Goal: Information Seeking & Learning: Learn about a topic

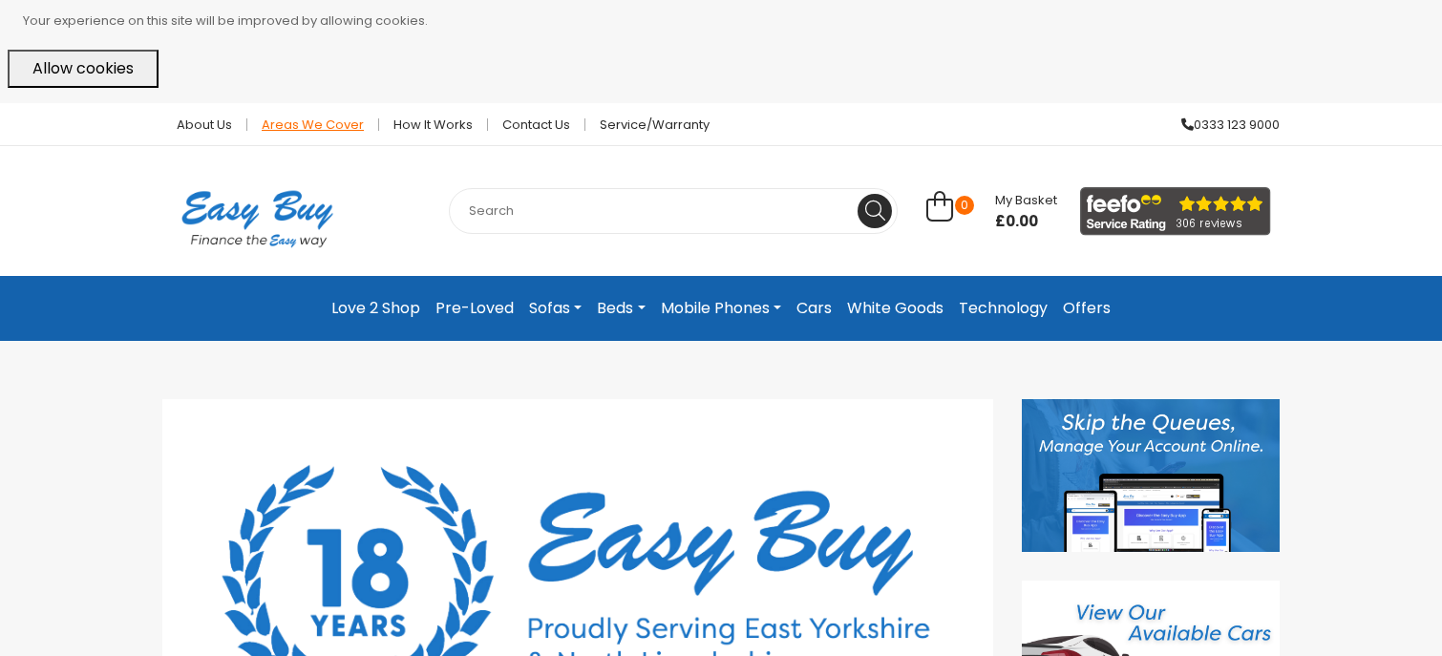
click at [283, 123] on link "Areas we cover" at bounding box center [313, 124] width 132 height 12
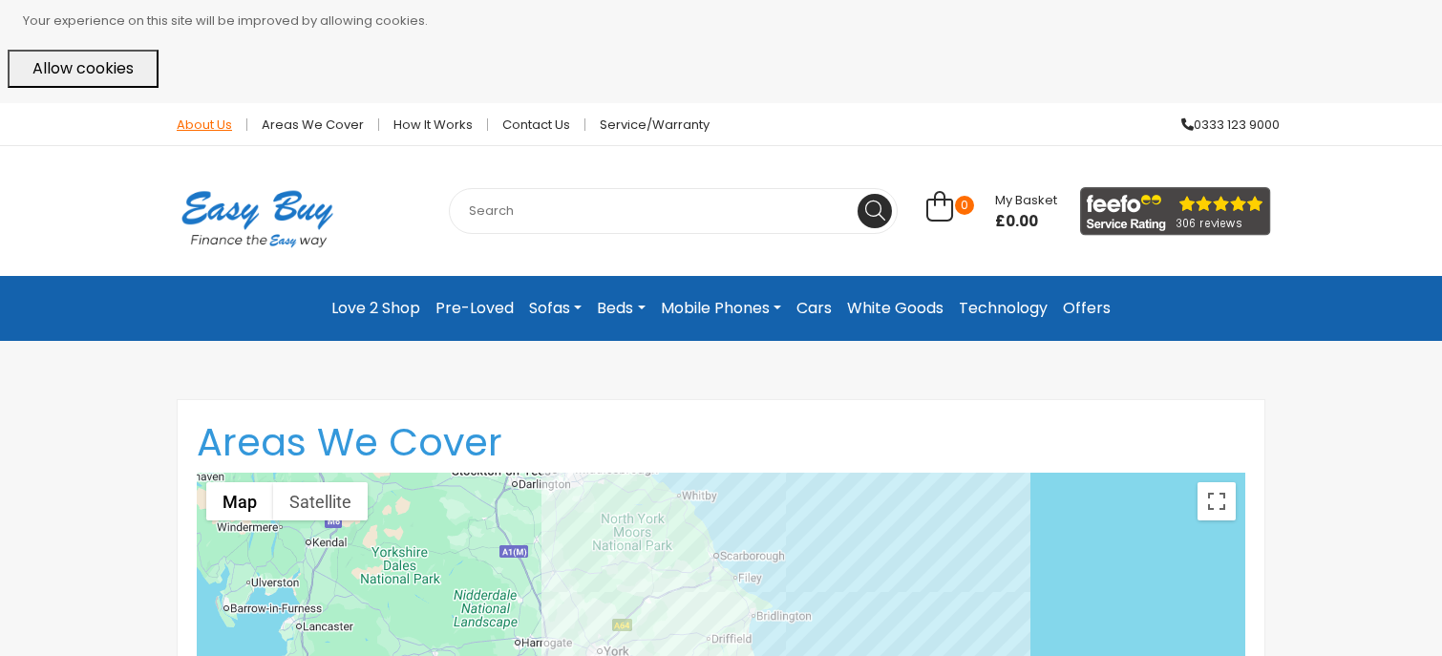
click at [185, 121] on link "About Us" at bounding box center [204, 124] width 85 height 12
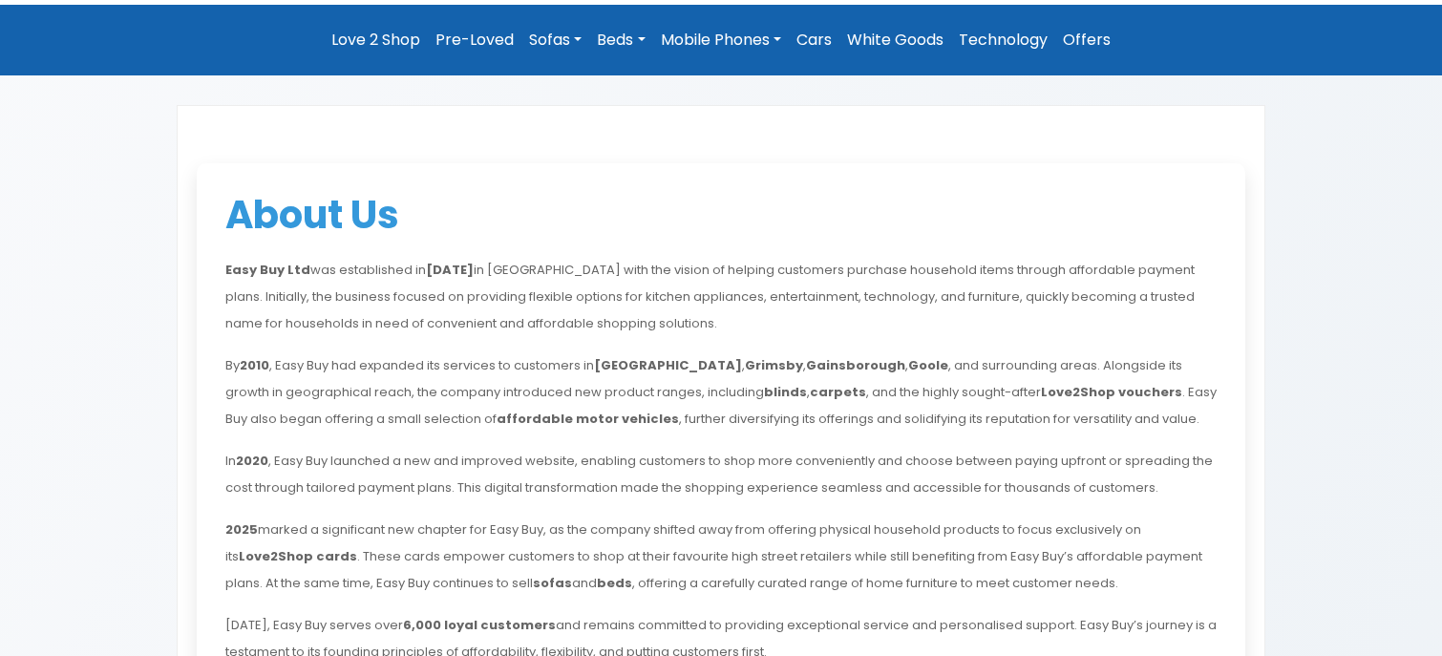
scroll to position [286, 0]
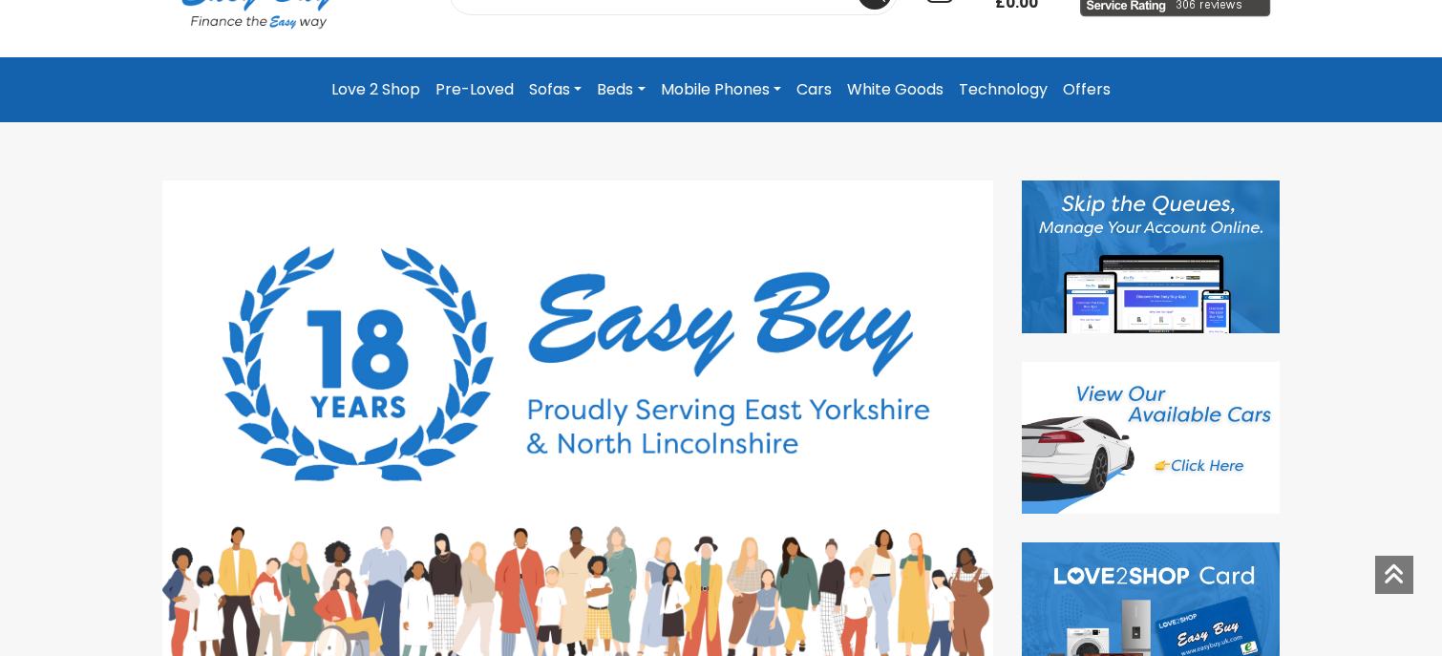
scroll to position [15, 0]
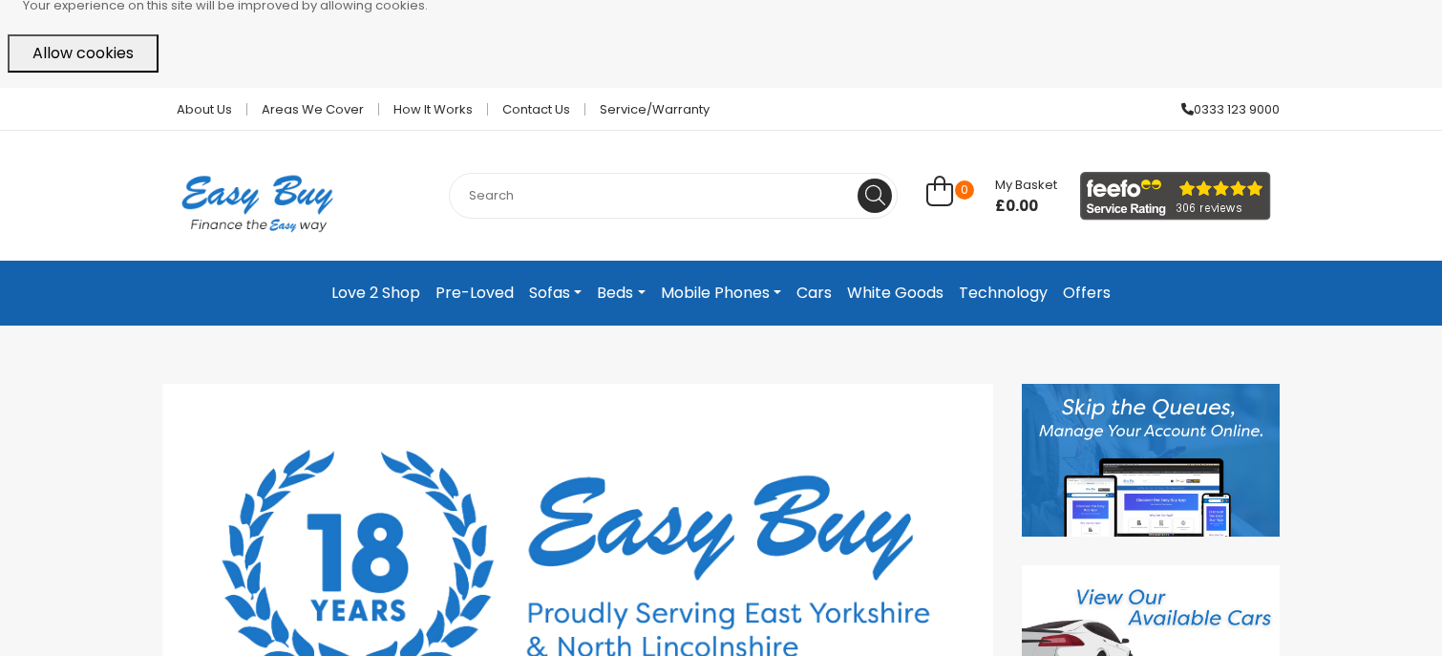
click at [572, 287] on link "Sofas" at bounding box center [555, 293] width 68 height 34
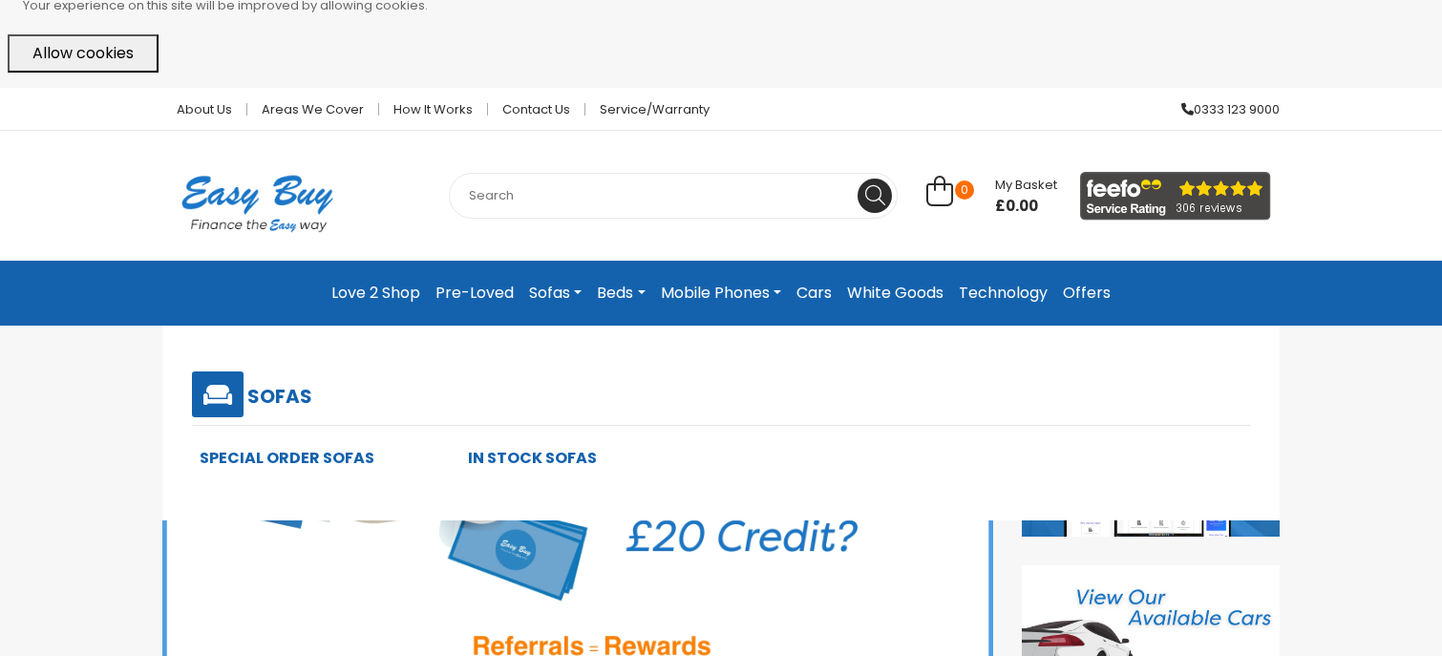
click at [572, 287] on link "Sofas" at bounding box center [555, 293] width 68 height 34
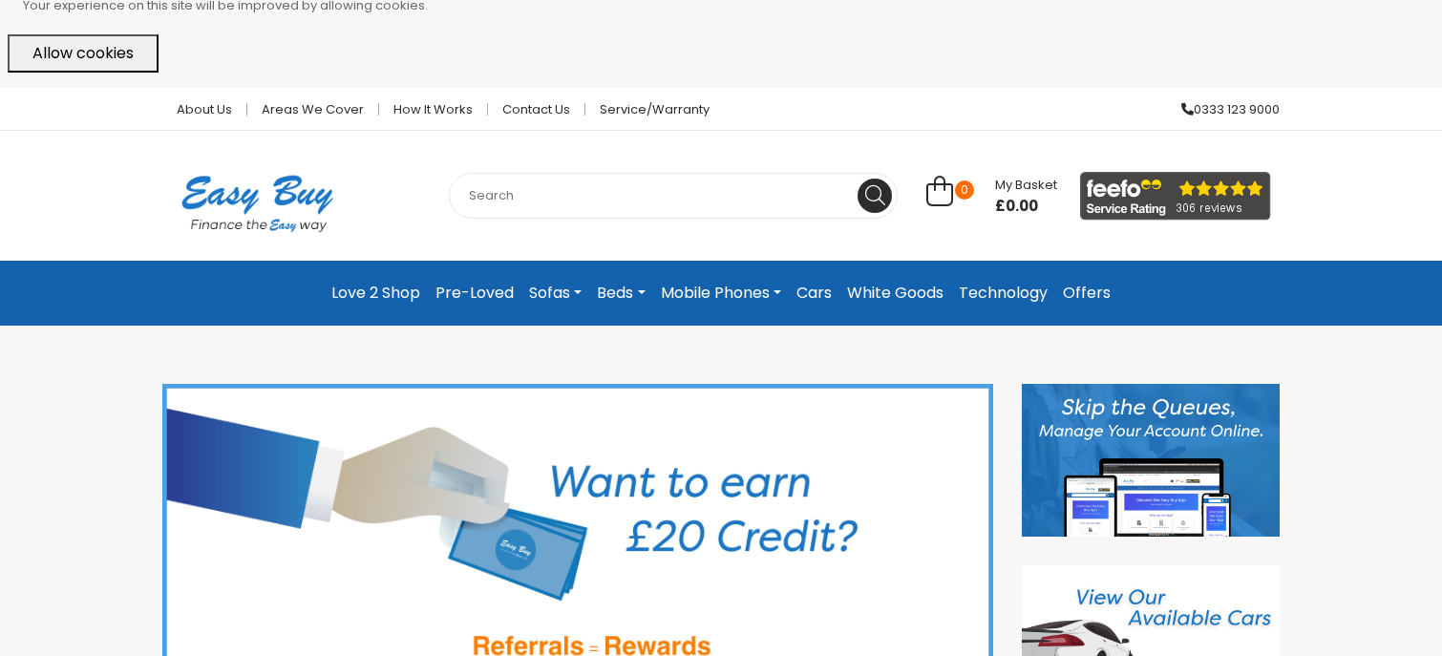
click at [612, 288] on link "Beds" at bounding box center [620, 293] width 63 height 34
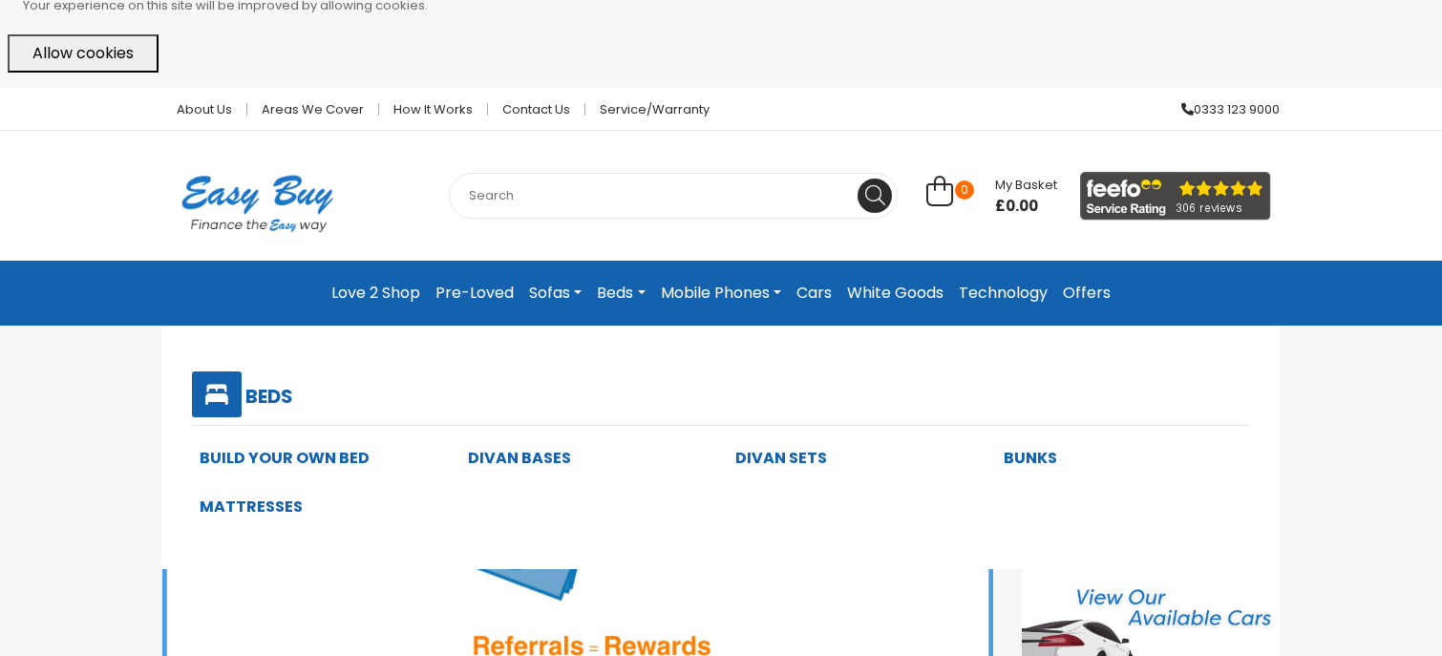
click at [612, 288] on link "Beds" at bounding box center [620, 293] width 63 height 34
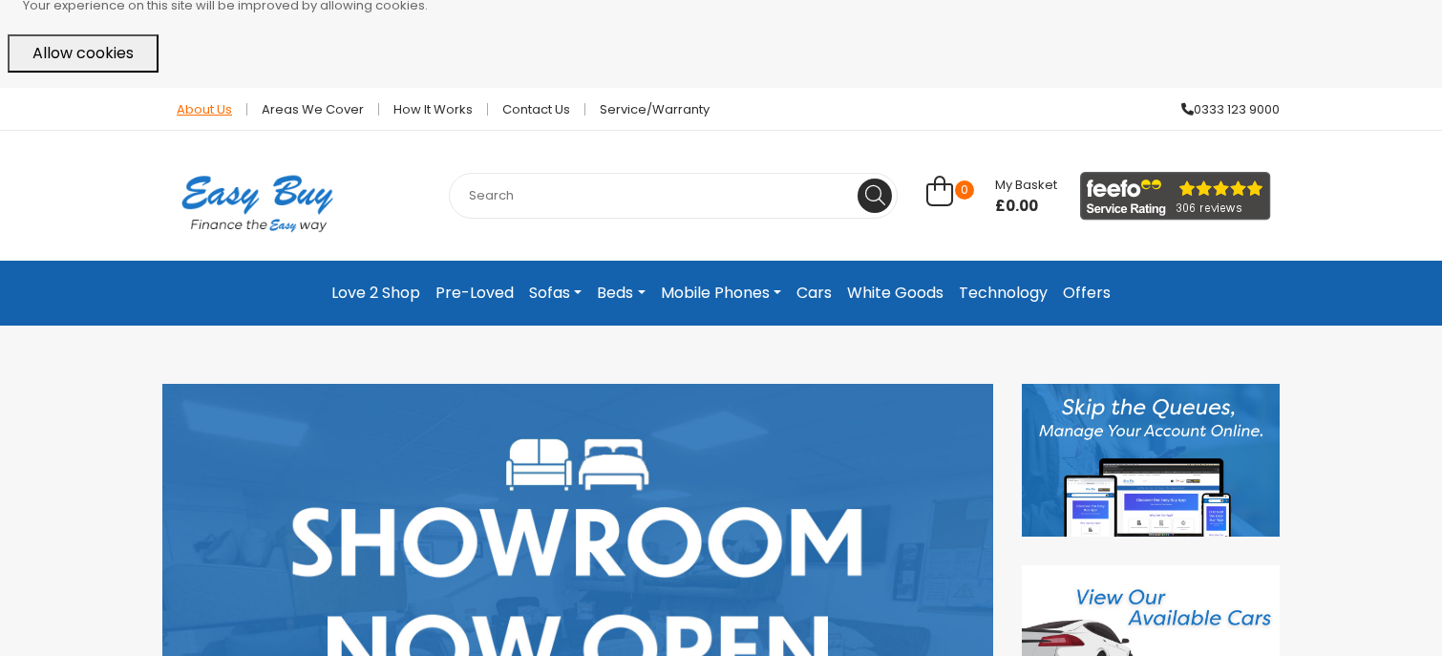
click at [227, 112] on link "About Us" at bounding box center [204, 109] width 85 height 12
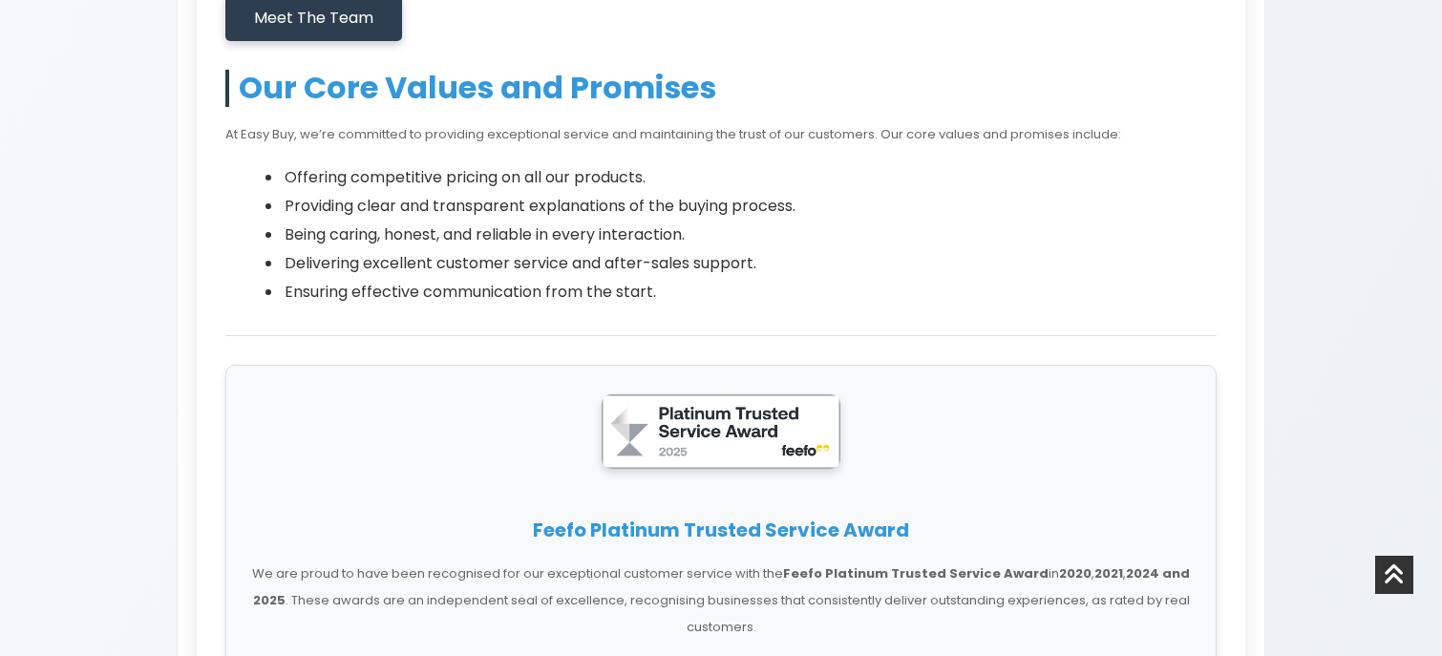
scroll to position [1050, 0]
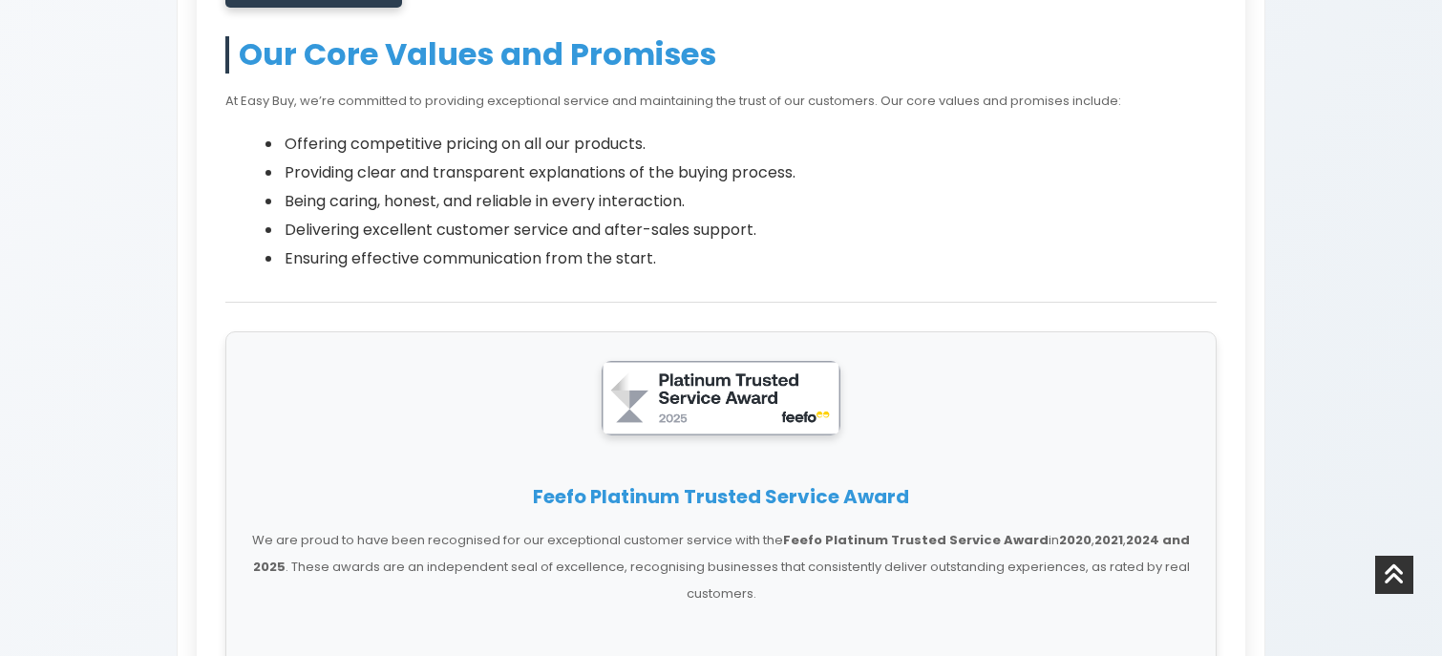
click at [429, 214] on li "Being caring, honest, and reliable in every interaction." at bounding box center [750, 201] width 934 height 29
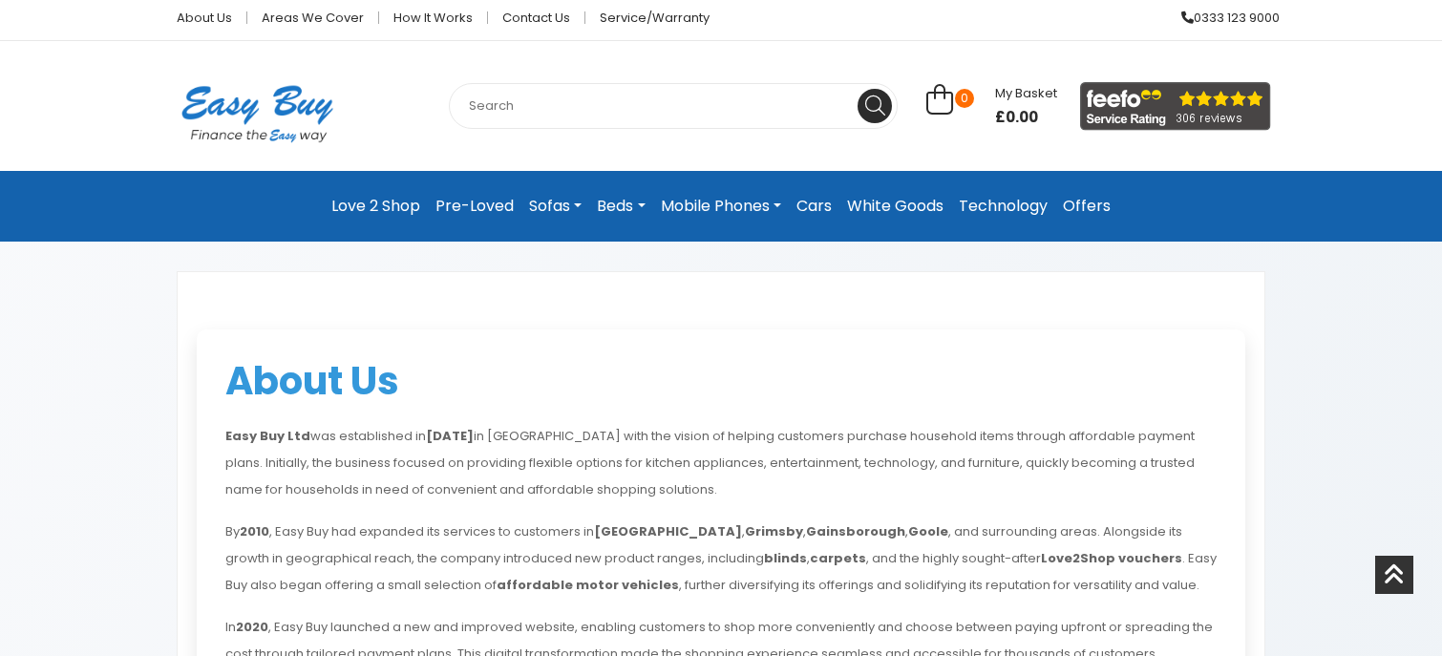
scroll to position [95, 0]
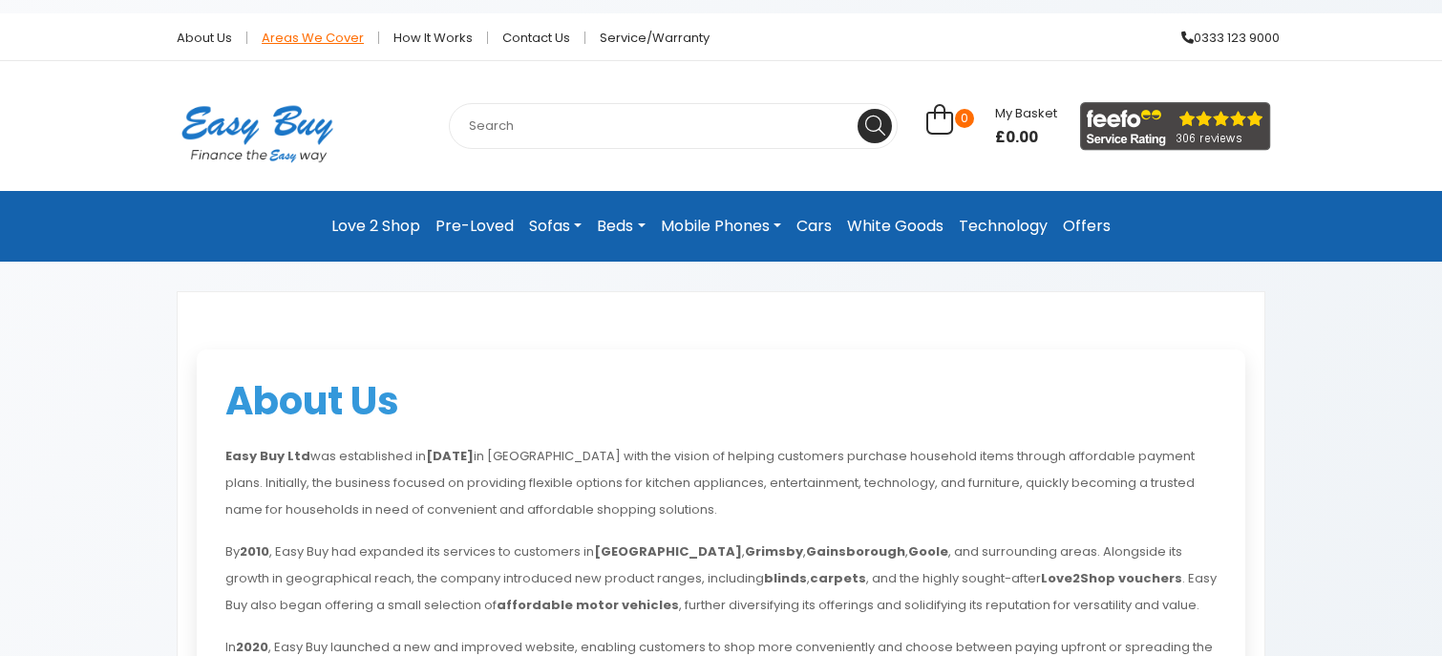
click at [306, 40] on link "Areas we cover" at bounding box center [313, 38] width 132 height 12
